Goal: Use online tool/utility: Utilize a website feature to perform a specific function

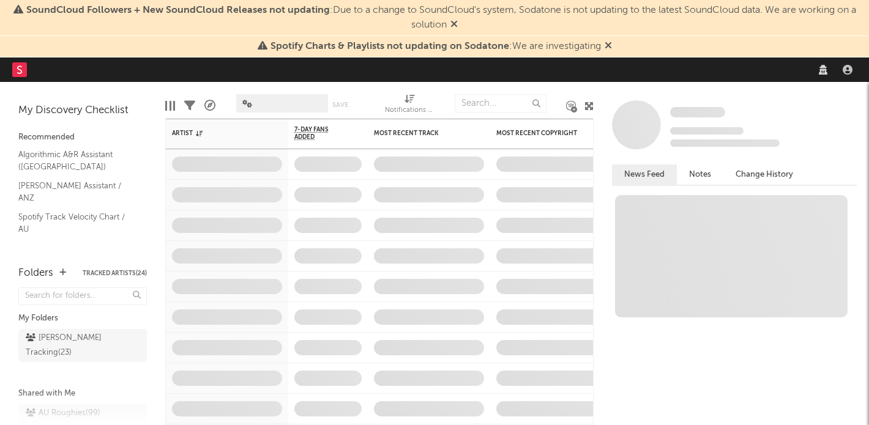
click at [606, 45] on icon at bounding box center [608, 45] width 7 height 10
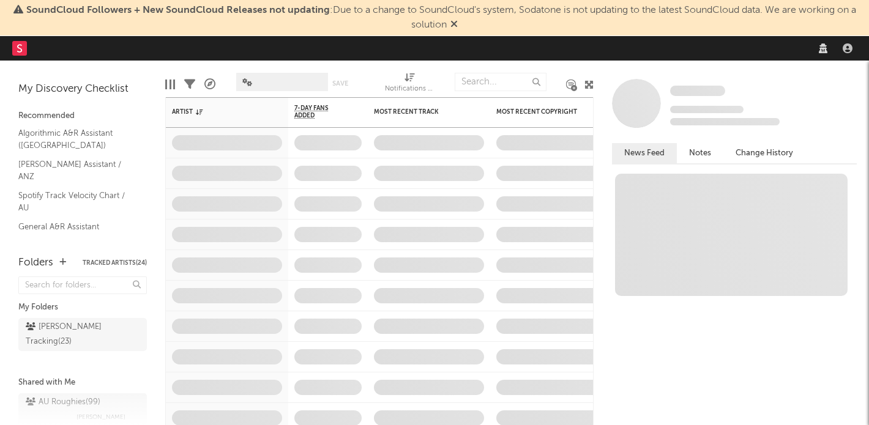
click at [455, 23] on icon at bounding box center [453, 24] width 7 height 10
select select "warner_chappell"
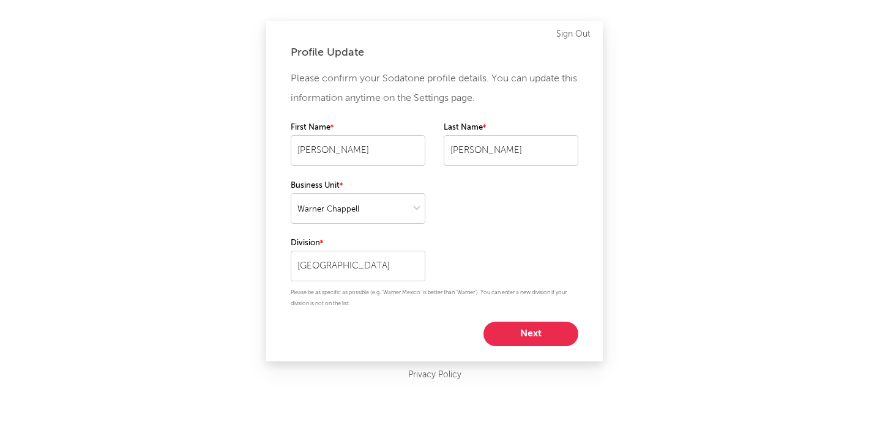
click at [520, 329] on button "Next" at bounding box center [531, 334] width 95 height 24
select select "manager"
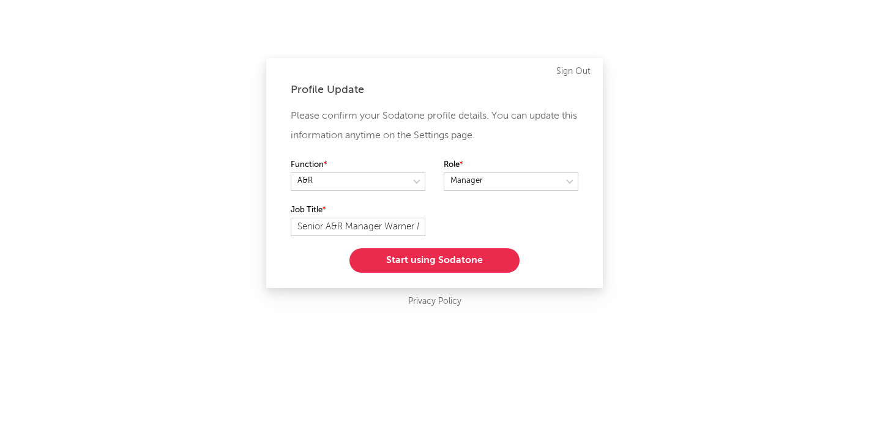
click at [455, 267] on button "Start using Sodatone" at bounding box center [434, 260] width 170 height 24
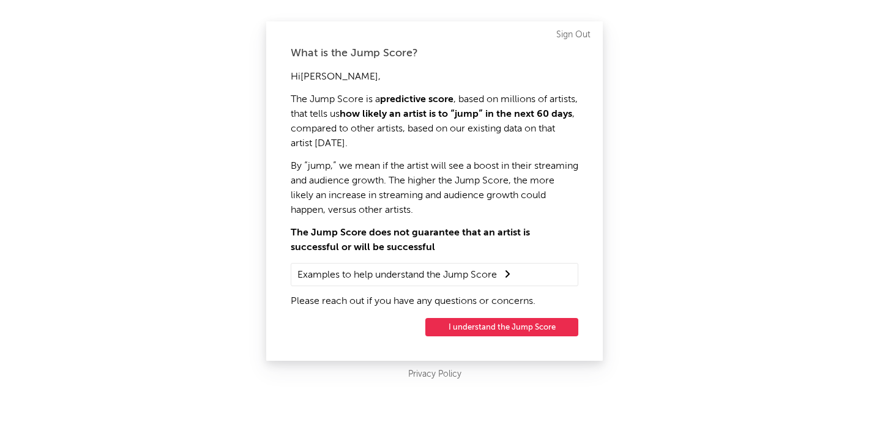
click at [469, 325] on button "I understand the Jump Score" at bounding box center [501, 327] width 153 height 18
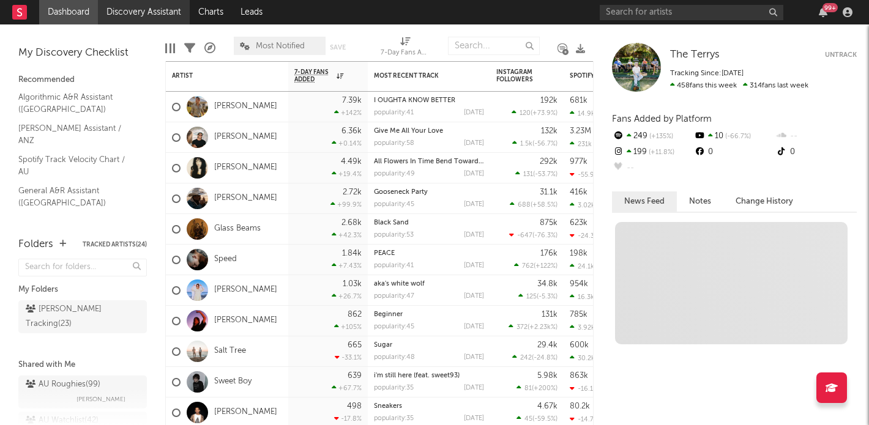
click at [164, 15] on link "Discovery Assistant" at bounding box center [144, 12] width 92 height 24
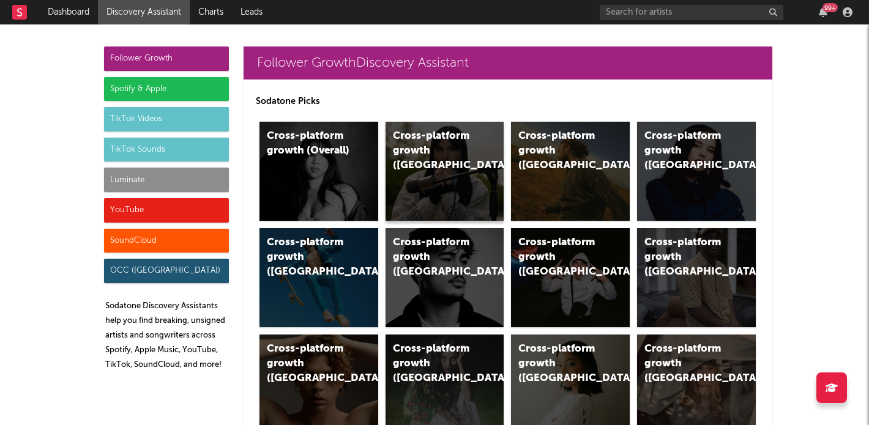
click at [431, 143] on div "Cross-platform growth ([GEOGRAPHIC_DATA])" at bounding box center [434, 151] width 83 height 44
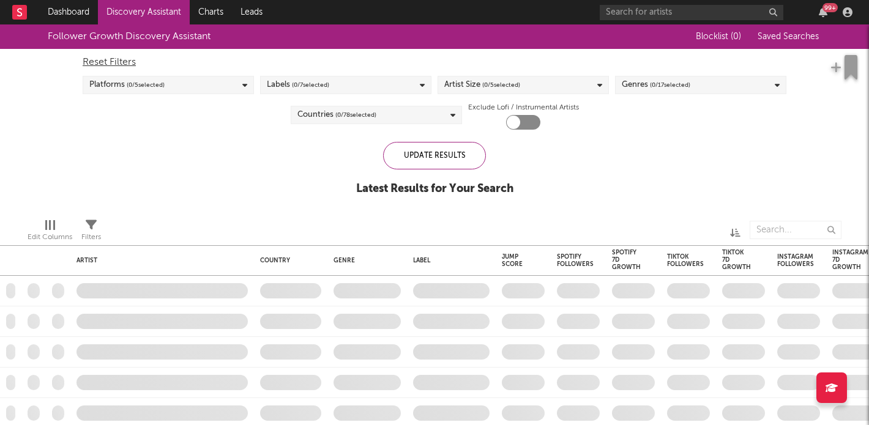
checkbox input "true"
